Goal: Task Accomplishment & Management: Manage account settings

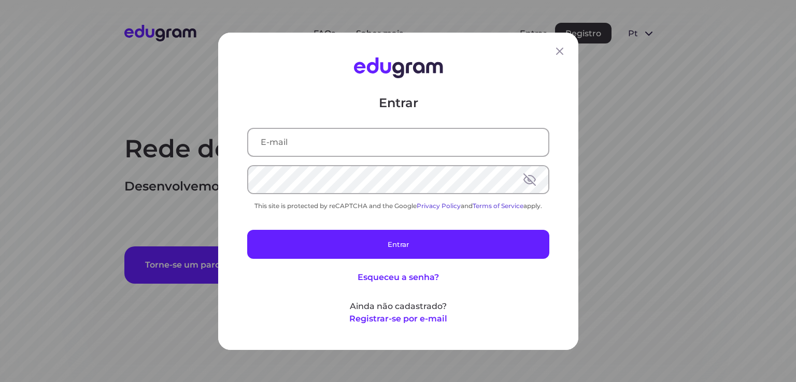
click at [416, 140] on input "text" at bounding box center [398, 142] width 300 height 27
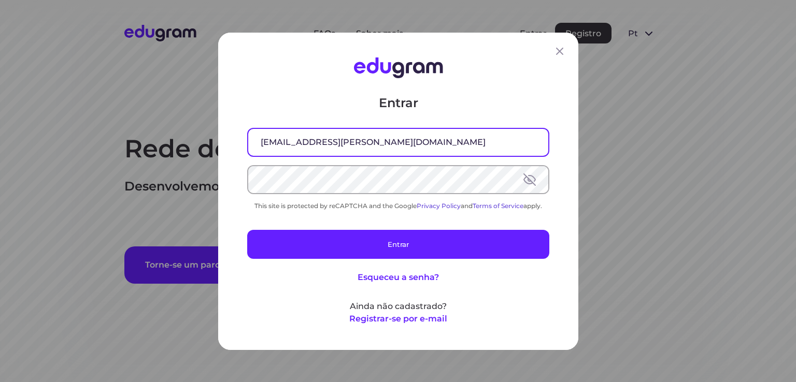
type input "jcs.siewert@gmail.com"
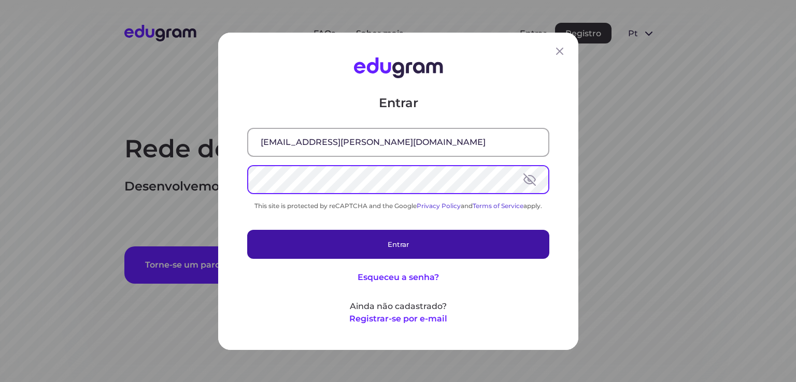
click at [290, 241] on button "Entrar" at bounding box center [398, 244] width 302 height 29
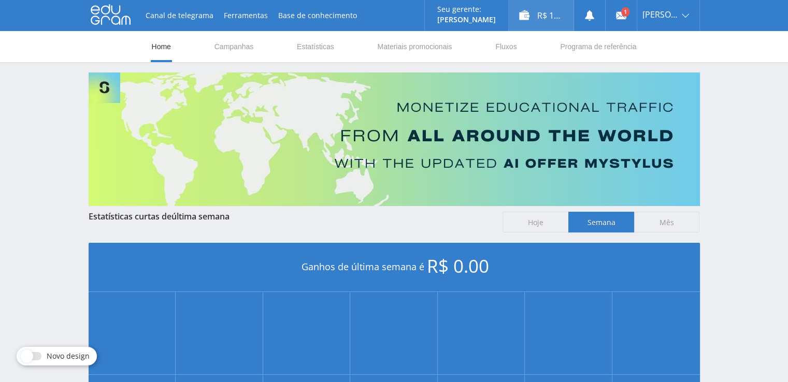
click at [552, 19] on div "R$ 12.00" at bounding box center [541, 15] width 65 height 31
